Goal: Transaction & Acquisition: Download file/media

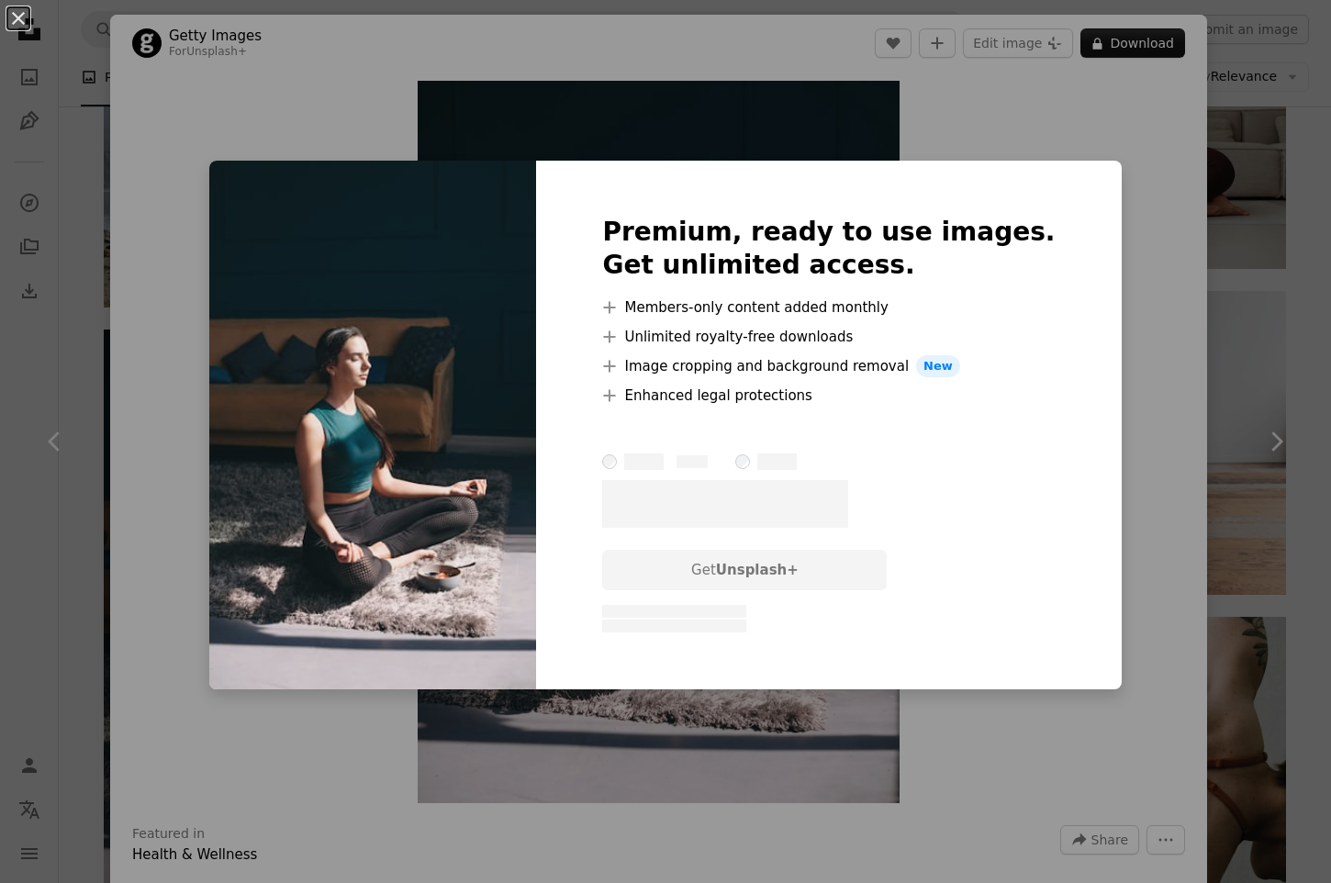
scroll to position [0, 4]
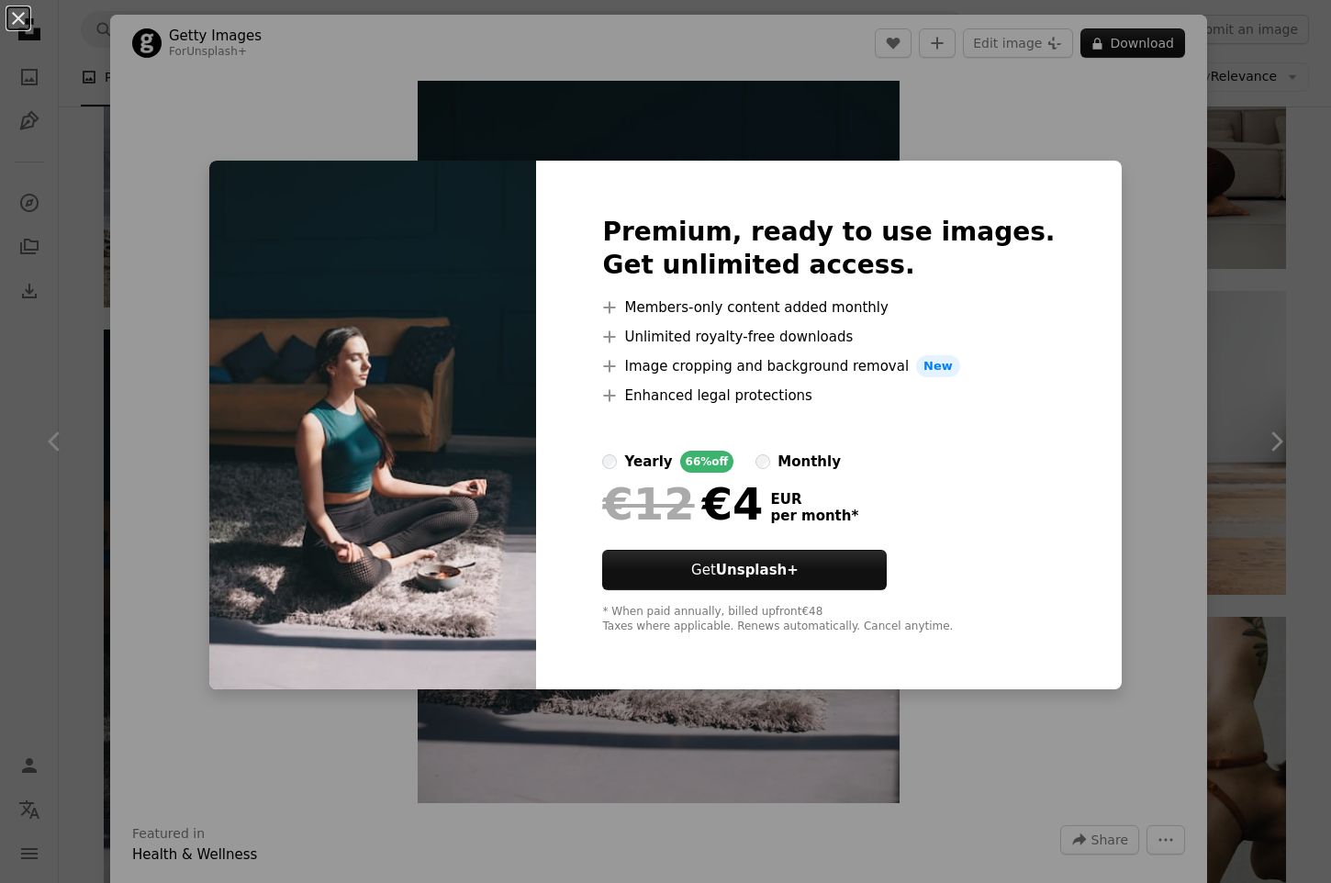
click at [972, 133] on div "An X shape Premium, ready to use images. Get unlimited access. A plus sign Memb…" at bounding box center [665, 441] width 1331 height 883
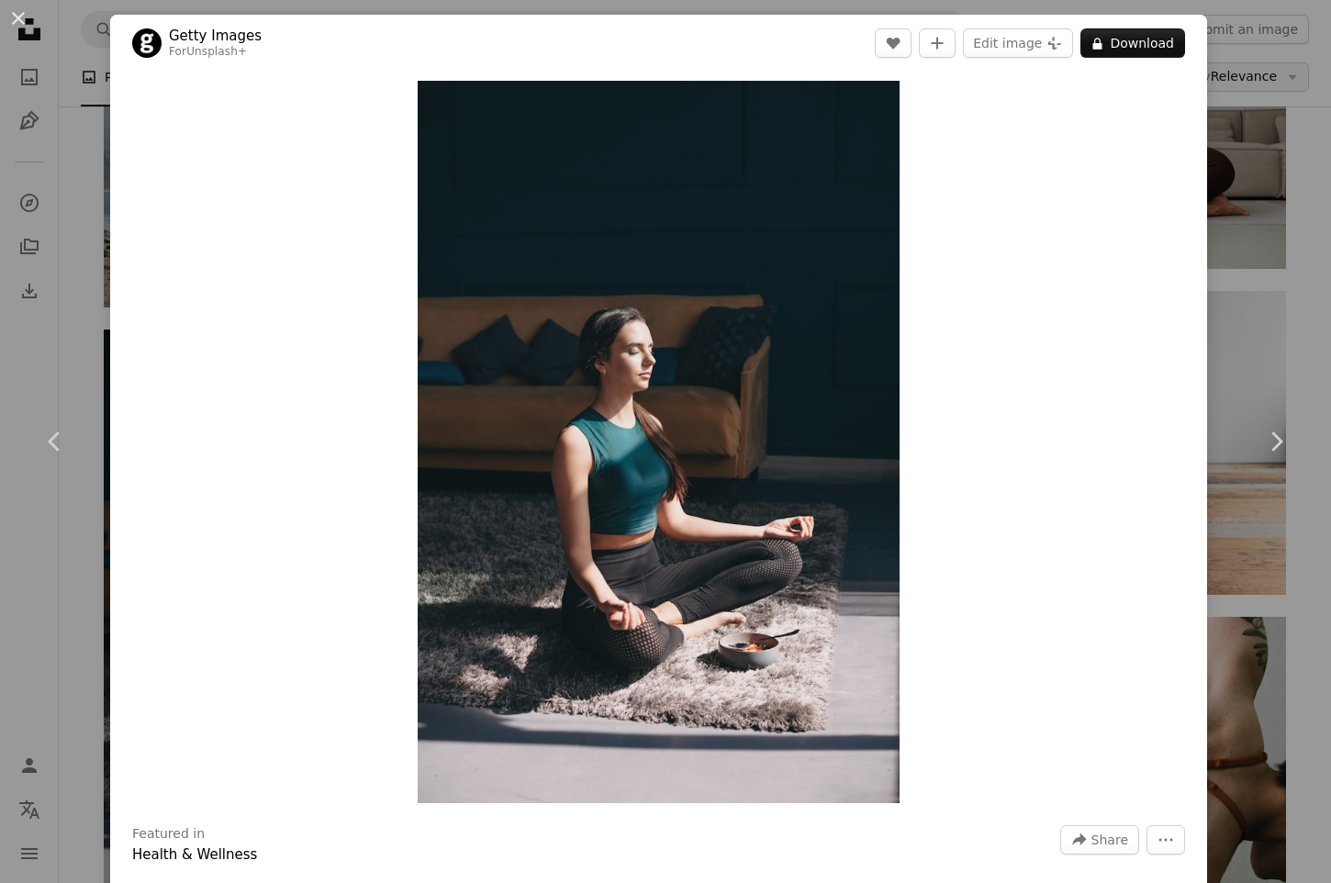
click at [1286, 87] on div "An X shape Chevron left Chevron right Getty Images For Unsplash+ A heart A plus…" at bounding box center [665, 441] width 1331 height 883
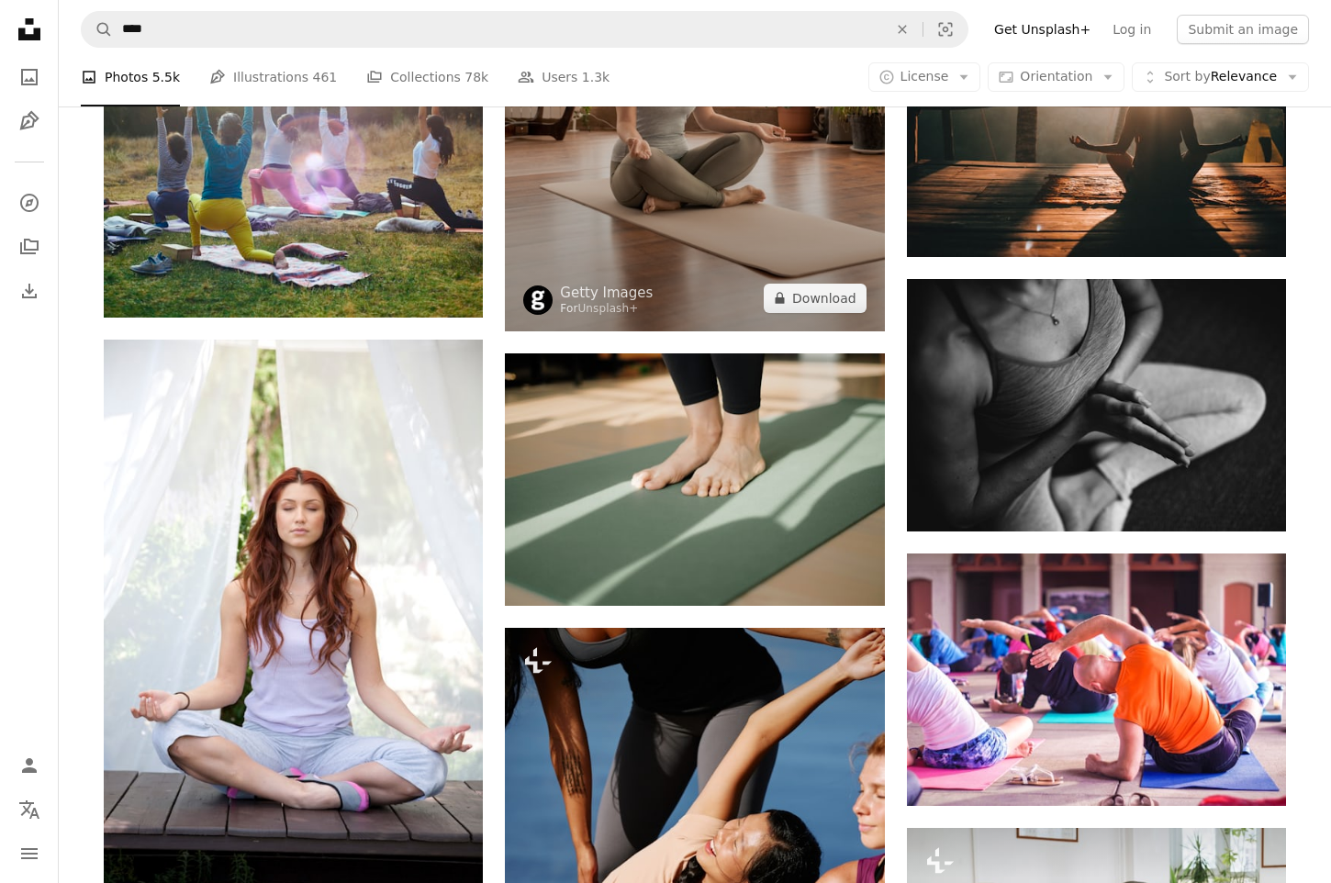
scroll to position [4359, 0]
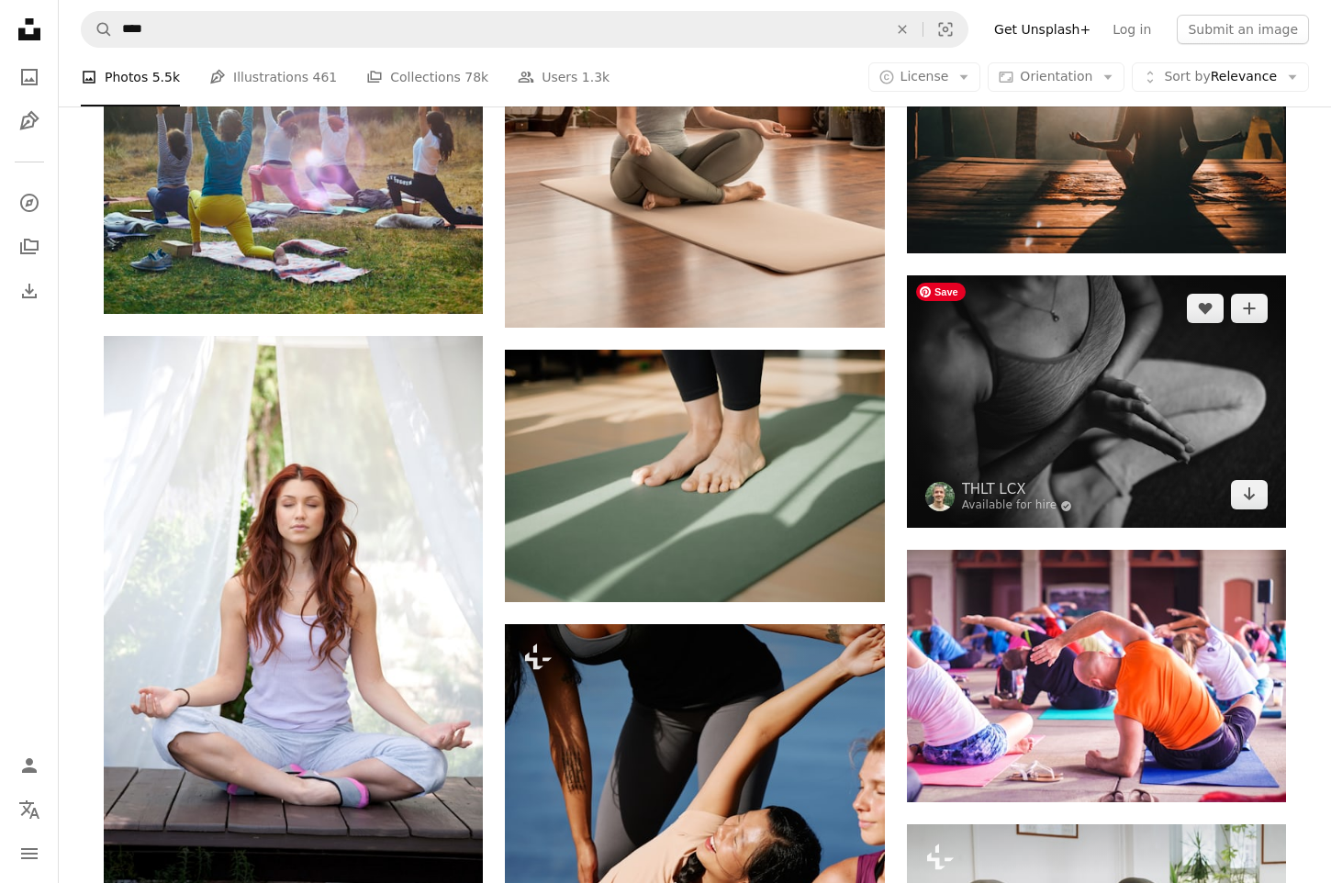
click at [1136, 342] on img at bounding box center [1096, 401] width 379 height 252
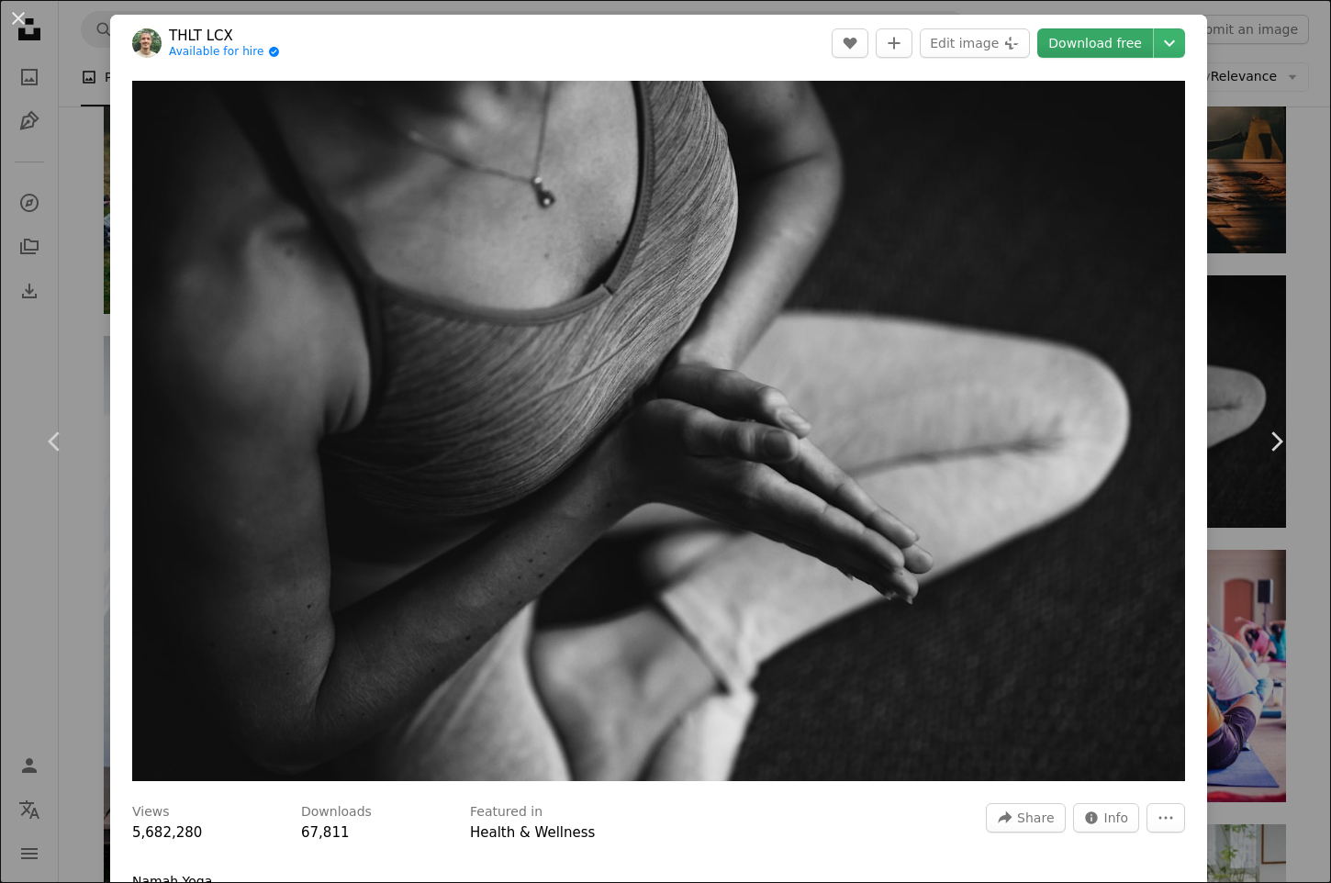
click at [1115, 47] on link "Download free" at bounding box center [1095, 42] width 116 height 29
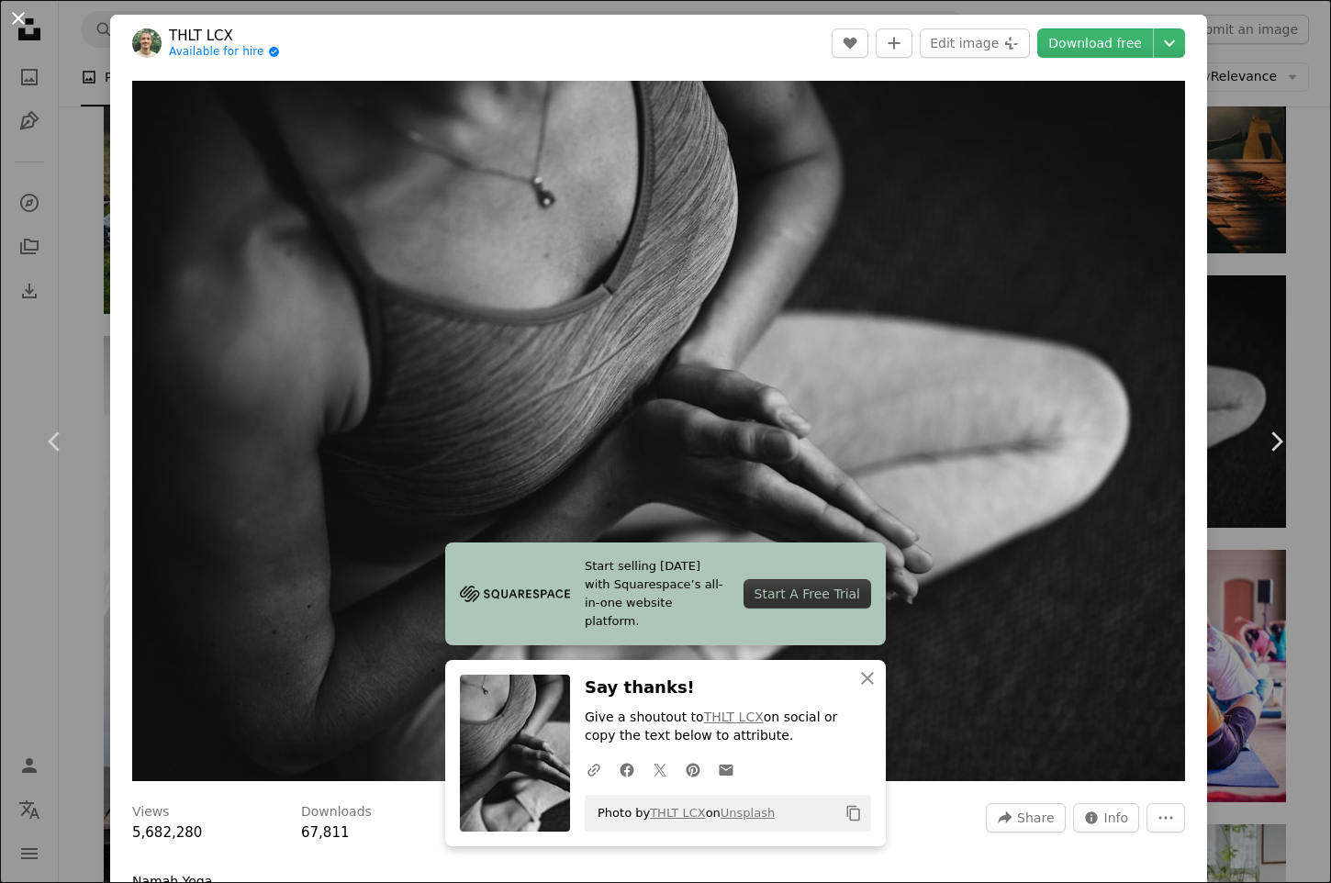
click at [20, 16] on button "An X shape" at bounding box center [18, 18] width 22 height 22
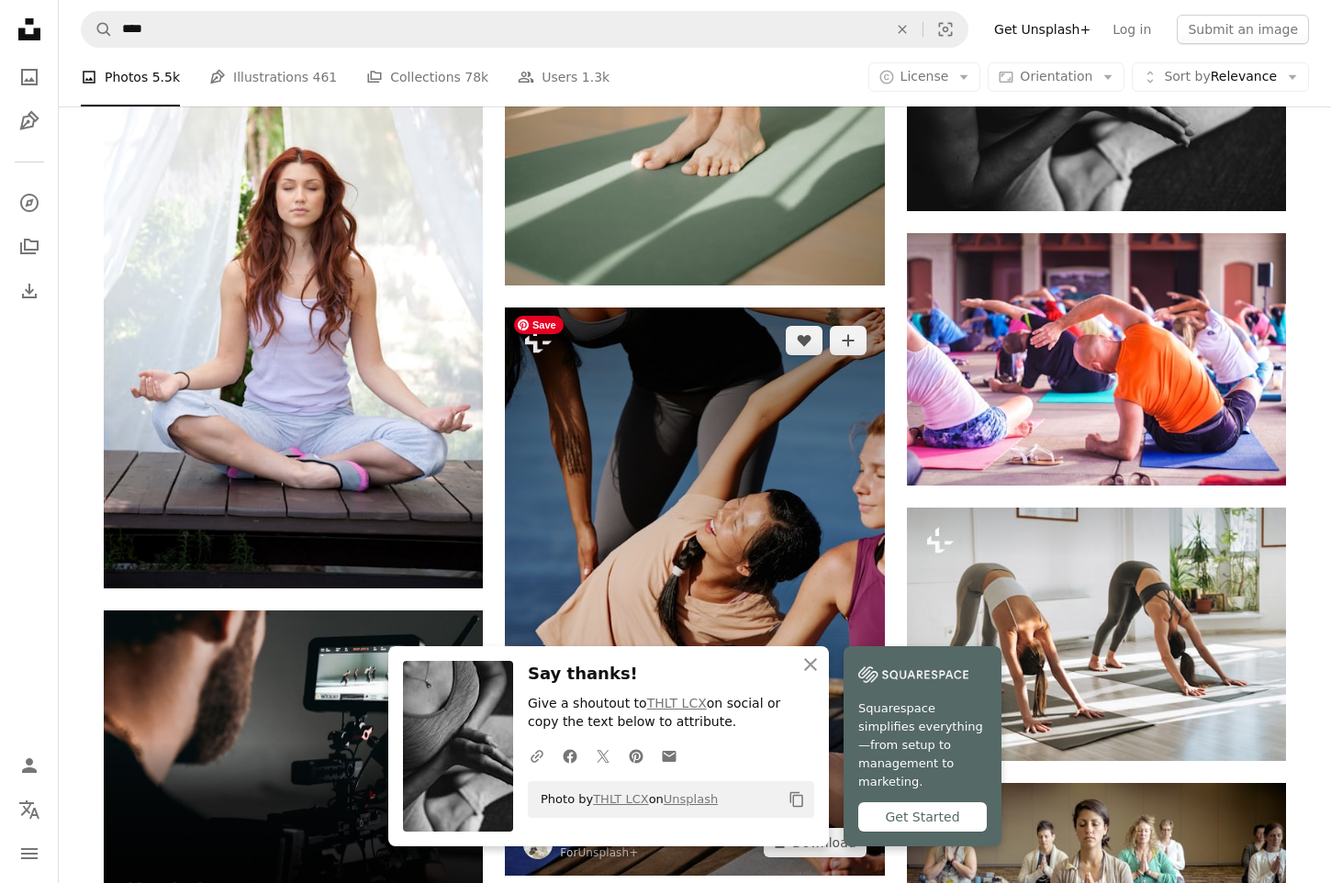
scroll to position [4676, 0]
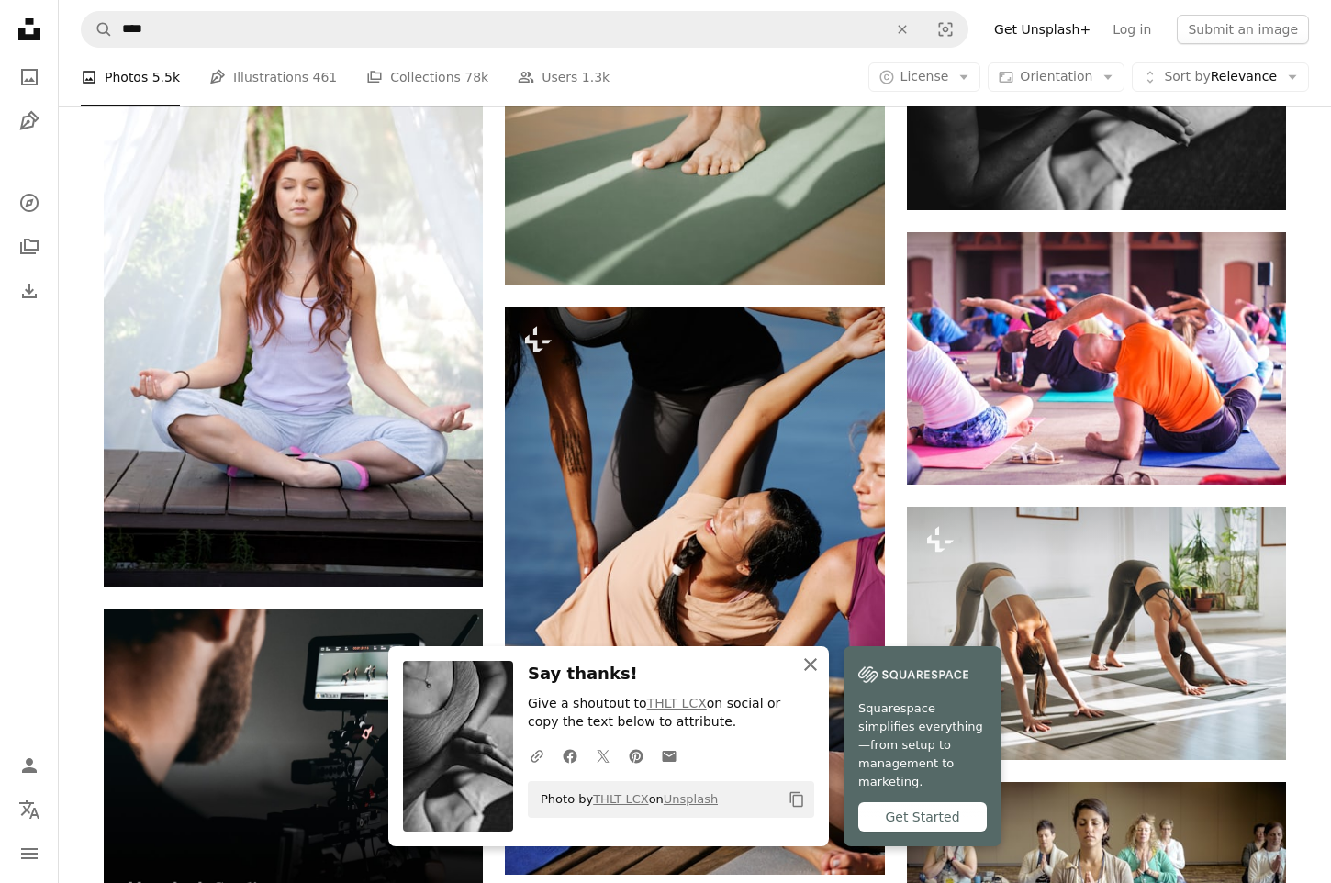
click at [807, 673] on icon "An X shape" at bounding box center [810, 664] width 22 height 22
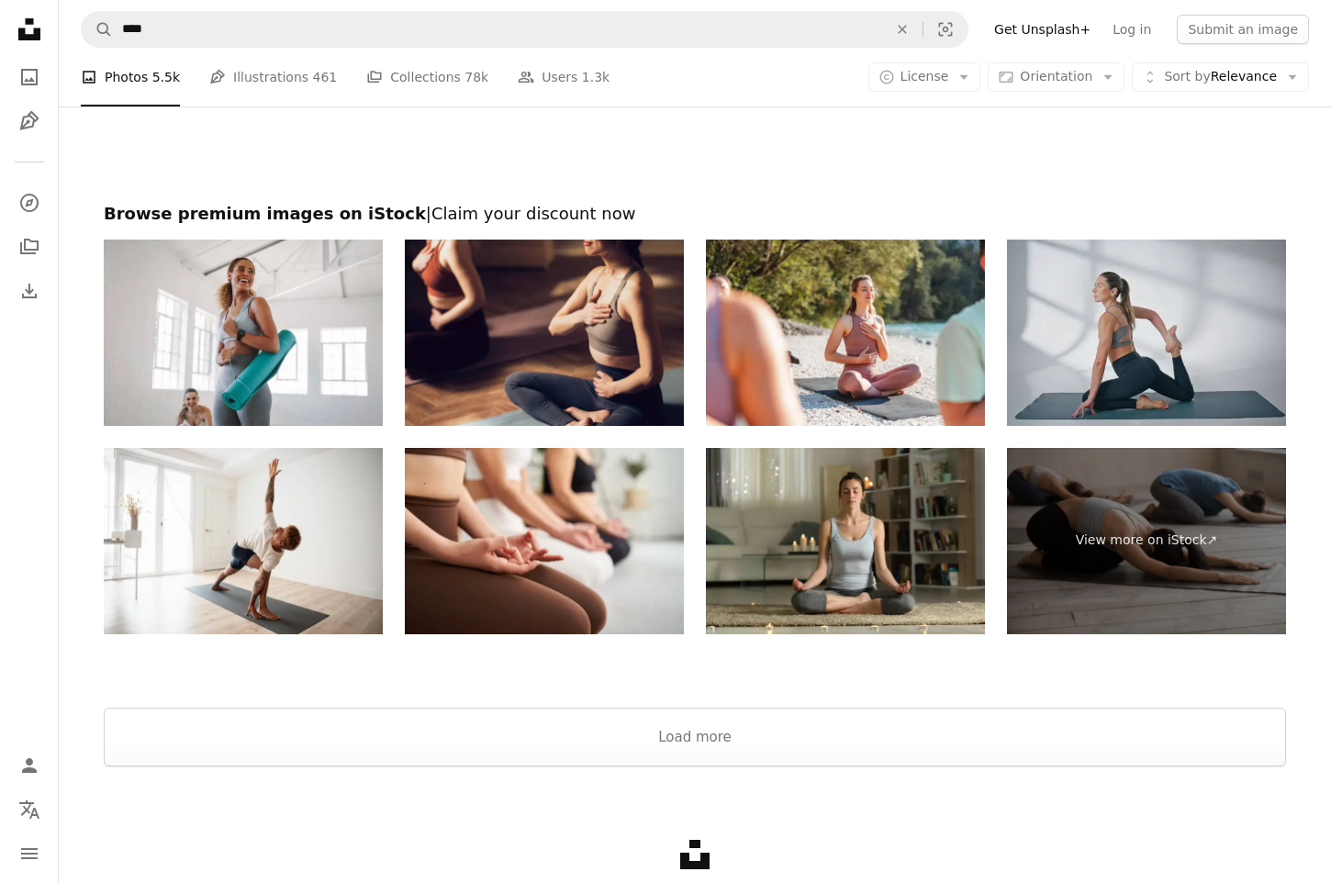
scroll to position [6334, 0]
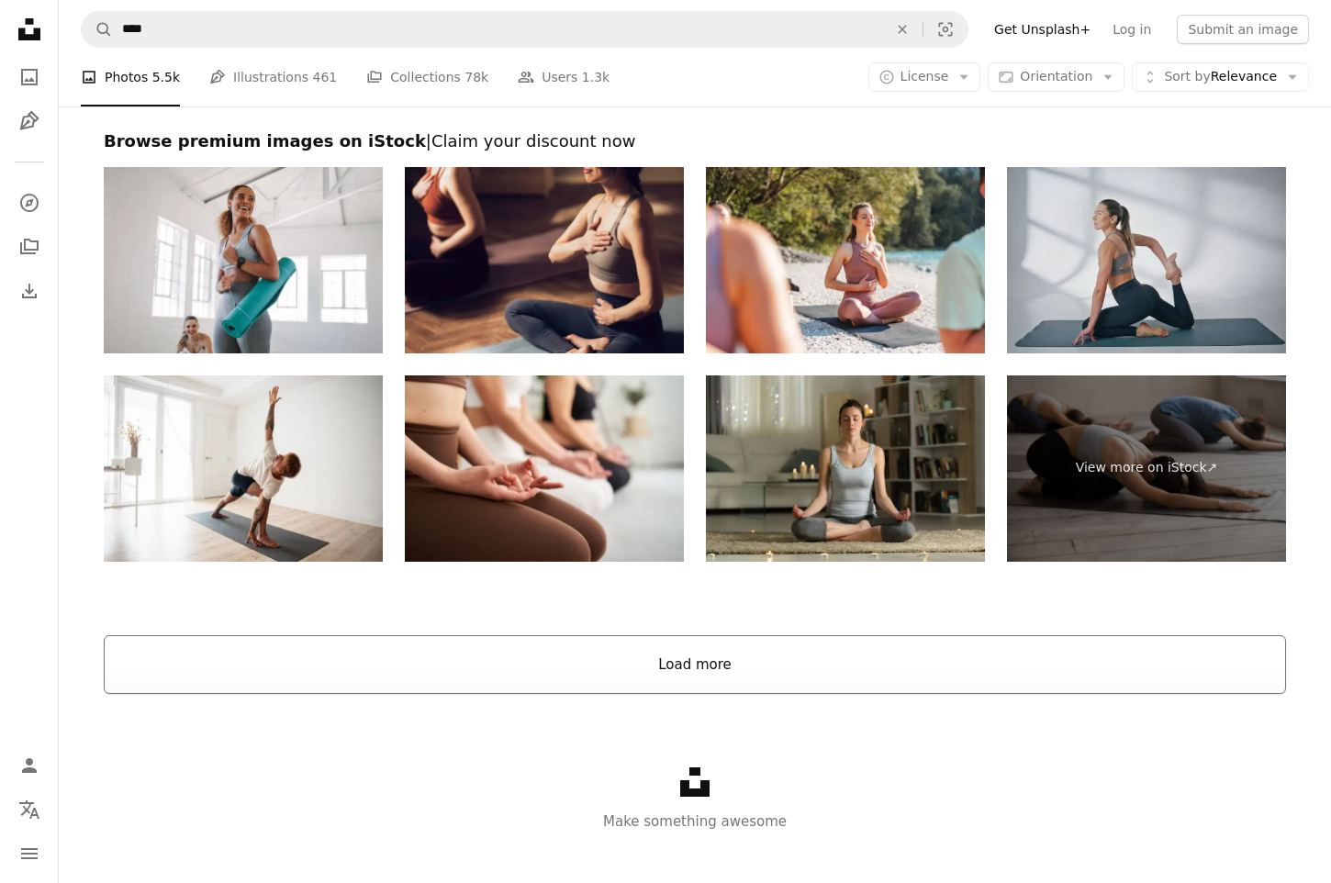
click at [792, 657] on button "Load more" at bounding box center [695, 664] width 1182 height 59
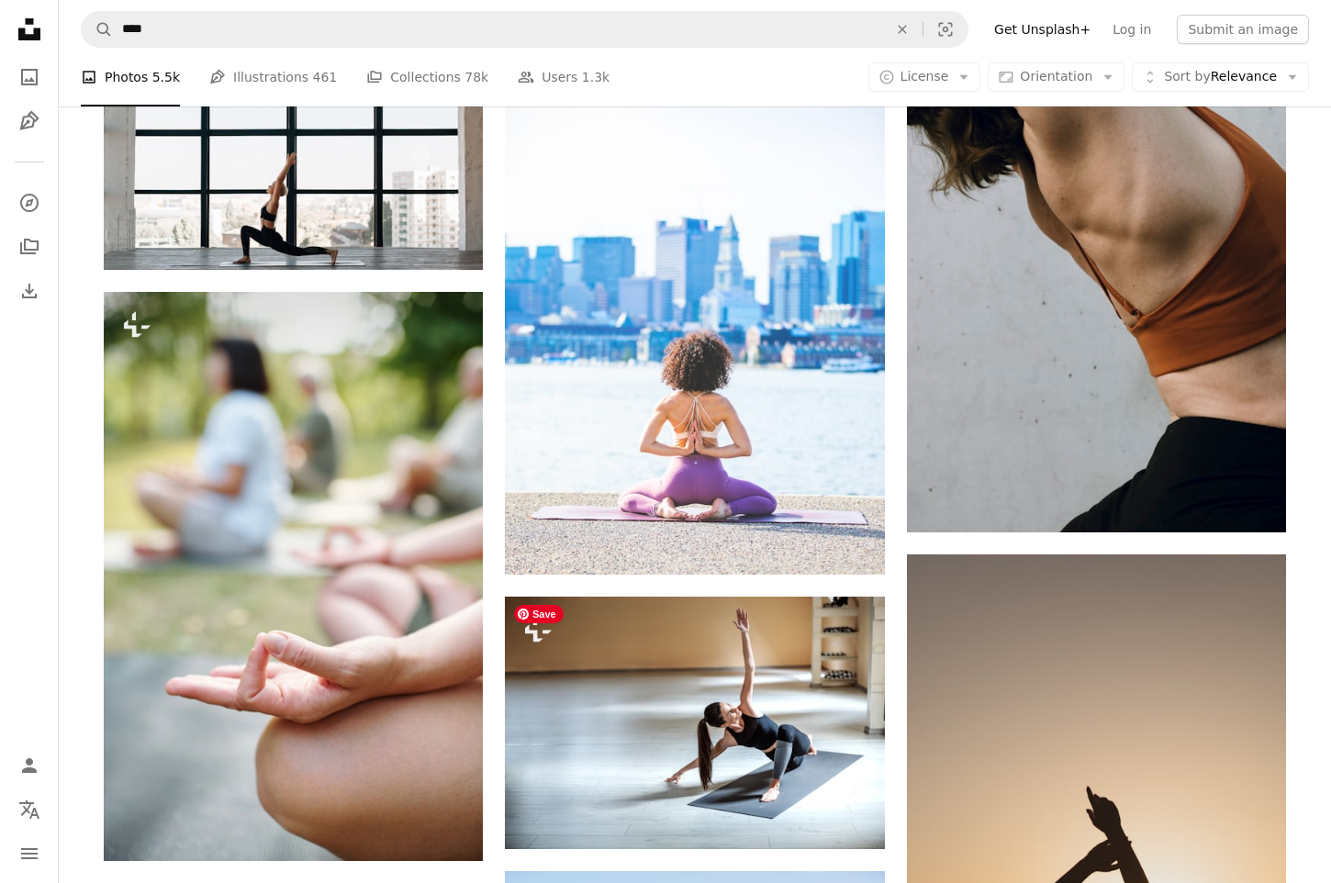
scroll to position [6383, 0]
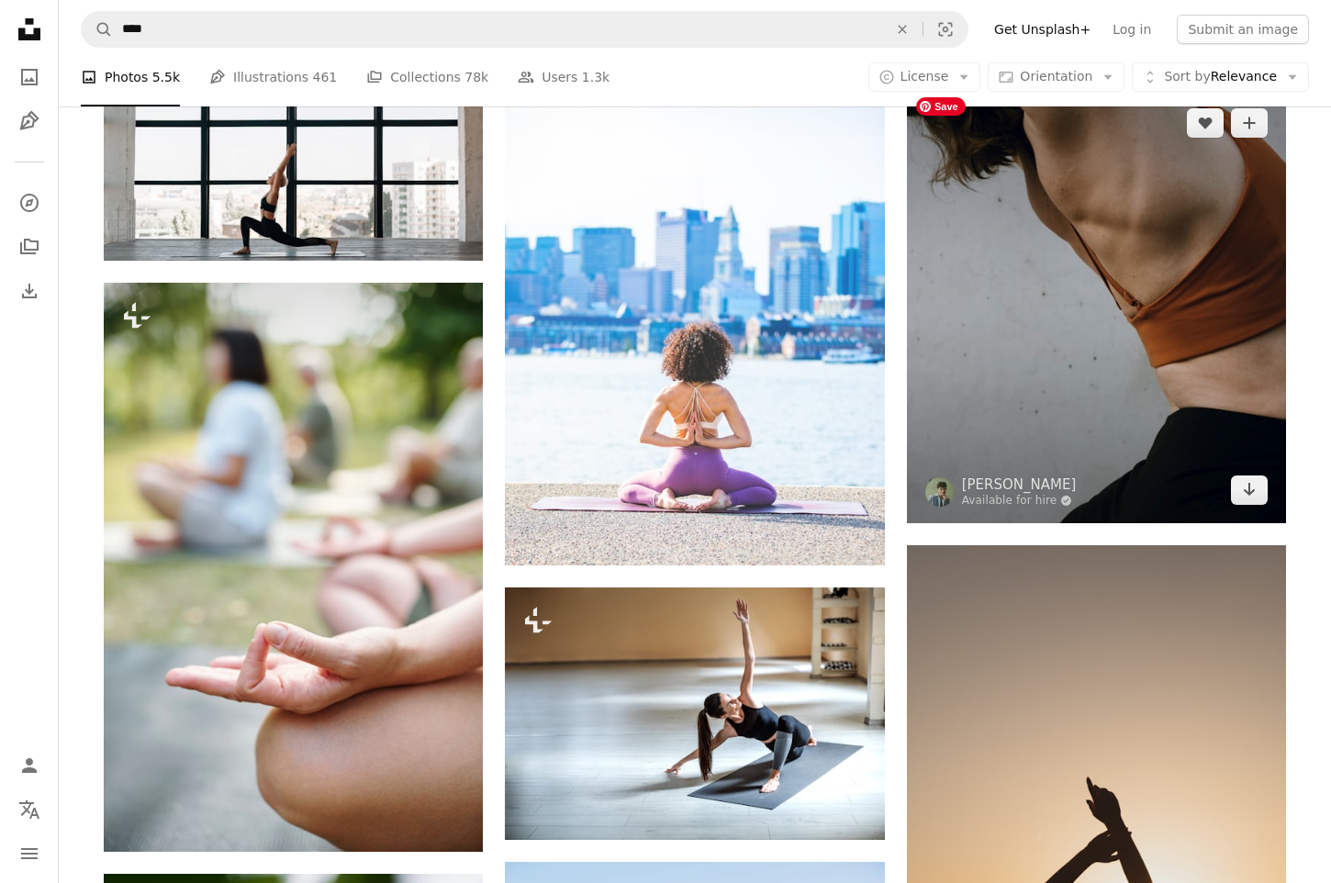
click at [1048, 402] on img at bounding box center [1096, 306] width 379 height 433
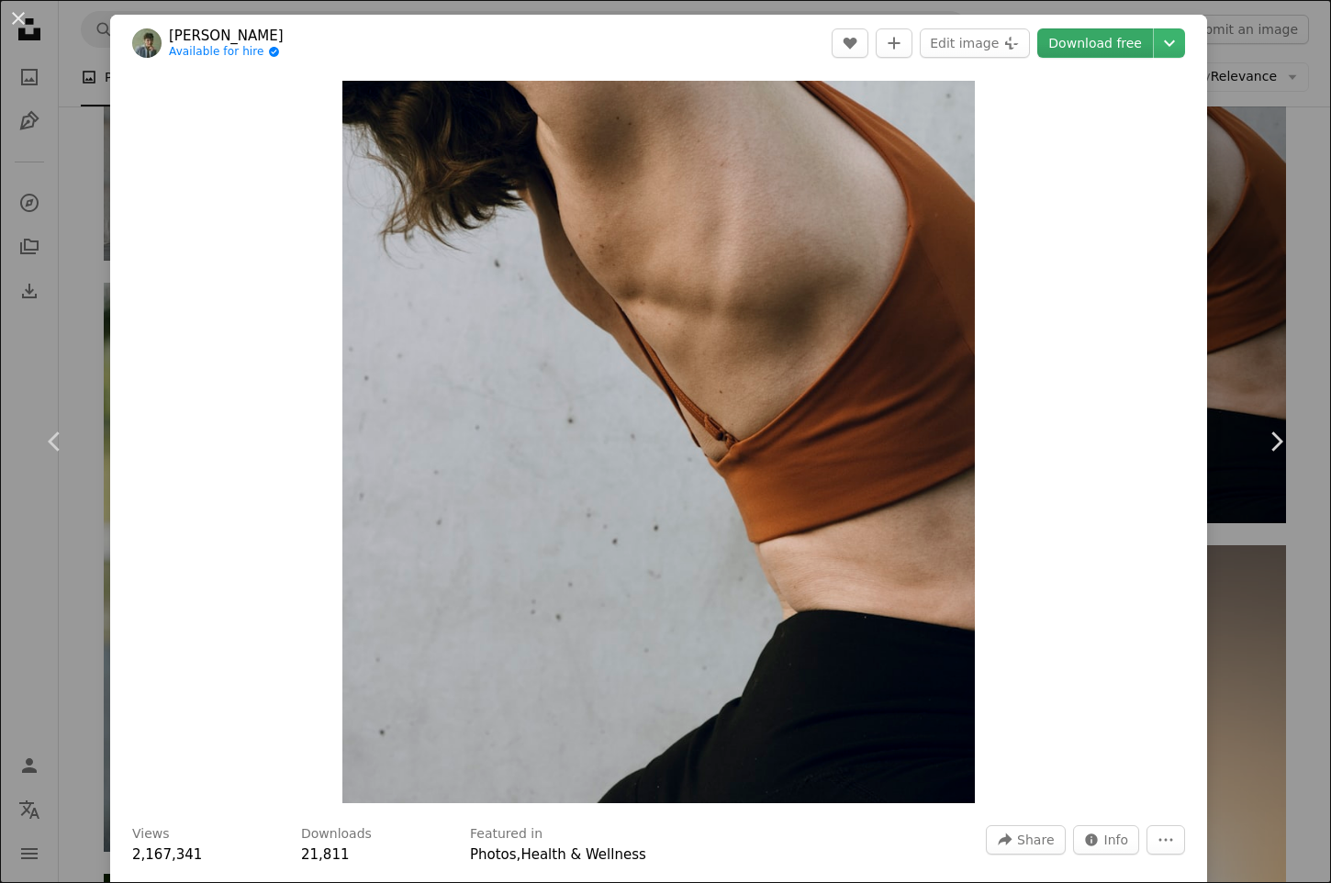
click at [1103, 48] on link "Download free" at bounding box center [1095, 42] width 116 height 29
